Goal: Information Seeking & Learning: Find specific fact

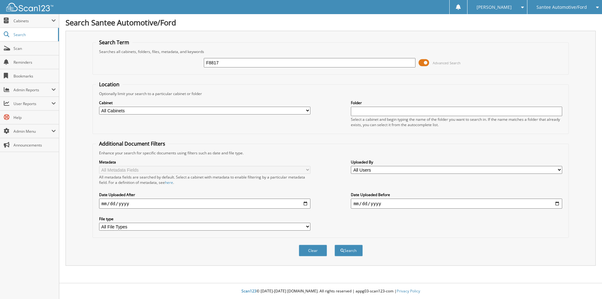
type input "F8817"
click at [335, 245] on button "Search" at bounding box center [349, 251] width 28 height 12
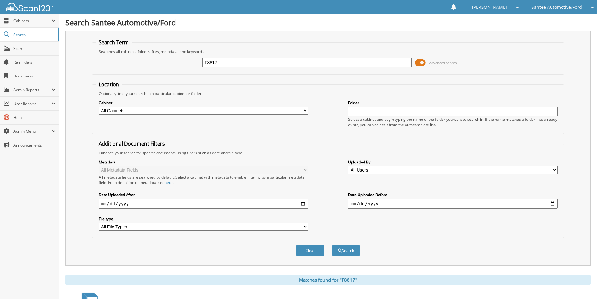
click at [223, 61] on input "F8817" at bounding box center [308, 62] width 210 height 9
type input "F8856"
click at [332, 245] on button "Search" at bounding box center [346, 251] width 28 height 12
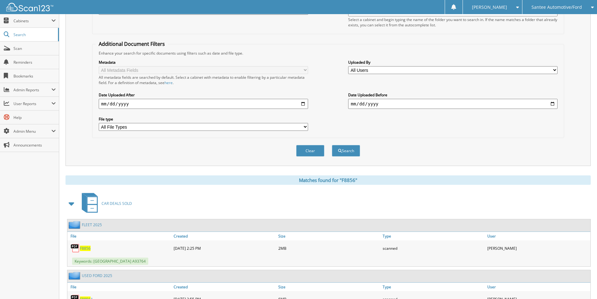
scroll to position [216, 0]
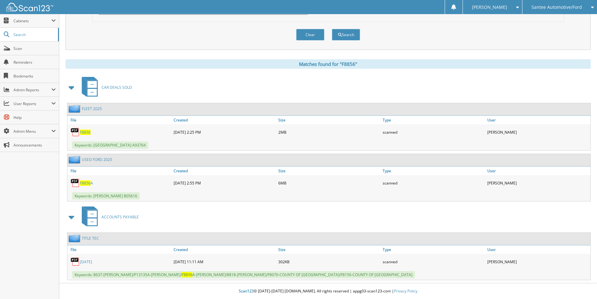
click at [86, 133] on span "F8856" at bounding box center [85, 132] width 11 height 5
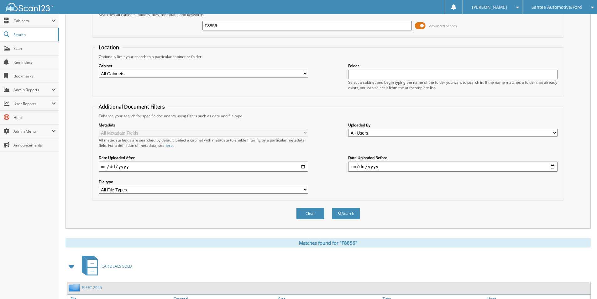
scroll to position [0, 0]
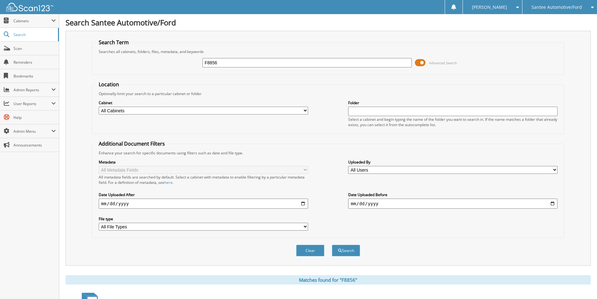
click at [224, 61] on input "F8856" at bounding box center [308, 62] width 210 height 9
type input "f8817"
click at [332, 245] on button "Search" at bounding box center [346, 251] width 28 height 12
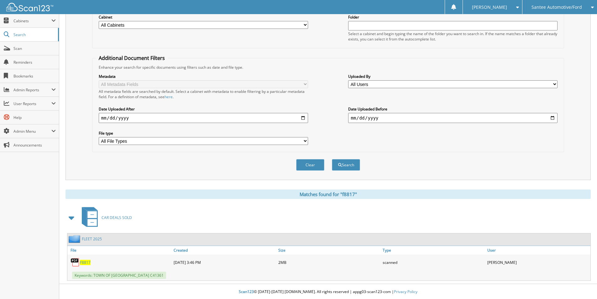
scroll to position [86, 0]
click at [83, 260] on span "F8817" at bounding box center [85, 261] width 11 height 5
